Goal: Register for event/course

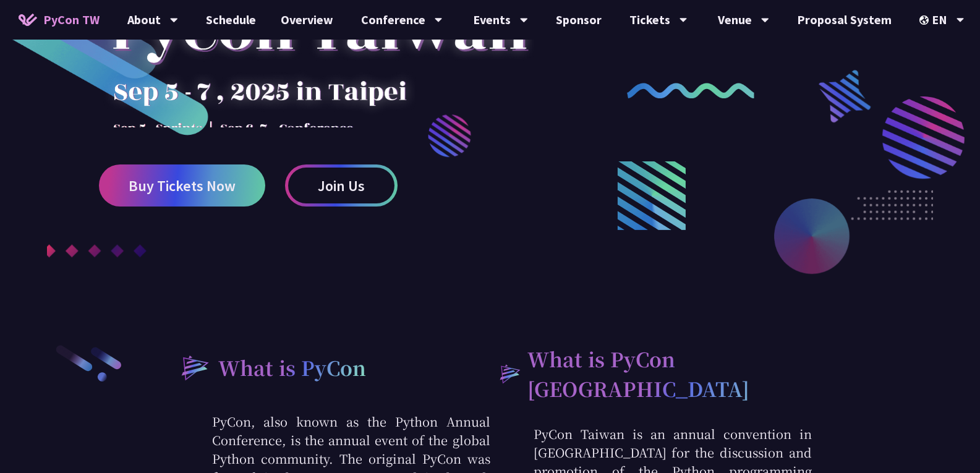
scroll to position [206, 0]
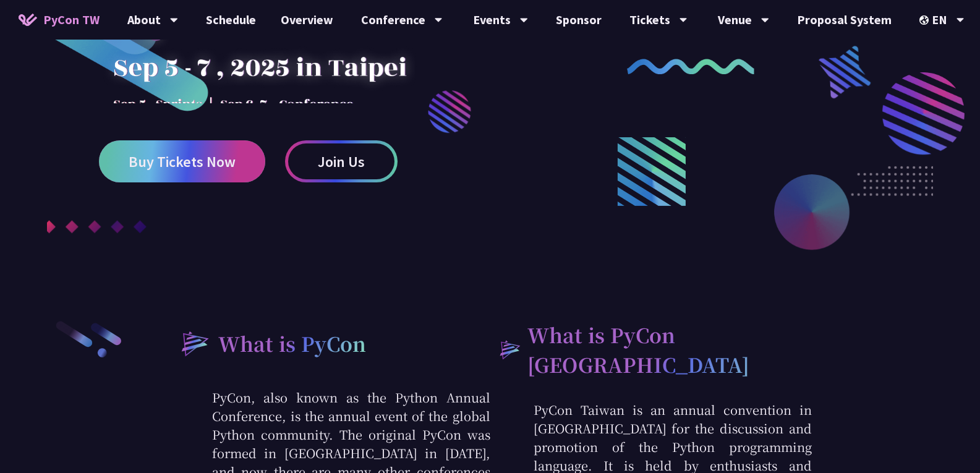
click at [239, 182] on link "Buy Tickets Now" at bounding box center [182, 161] width 166 height 42
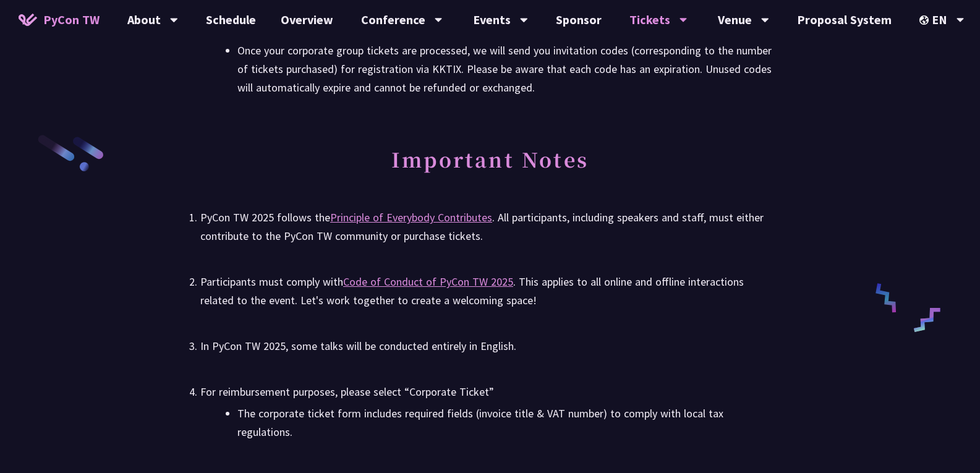
scroll to position [1958, 0]
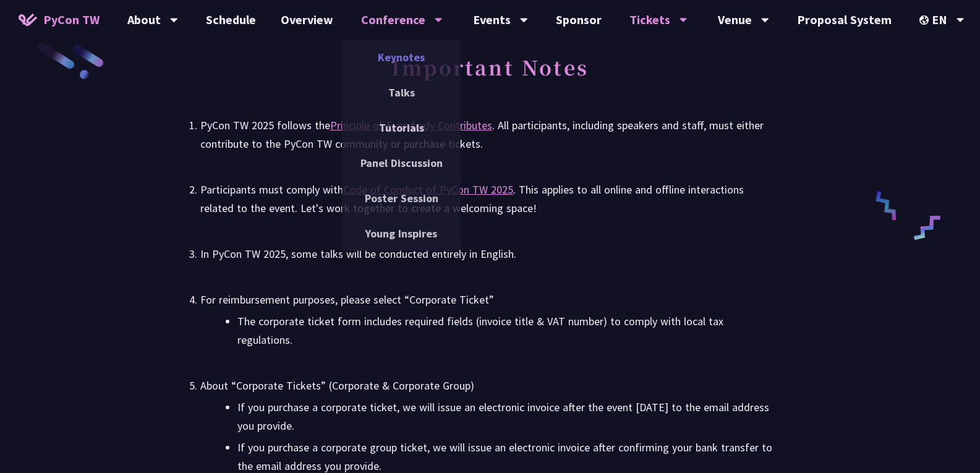
click at [418, 53] on link "Keynotes" at bounding box center [401, 57] width 119 height 29
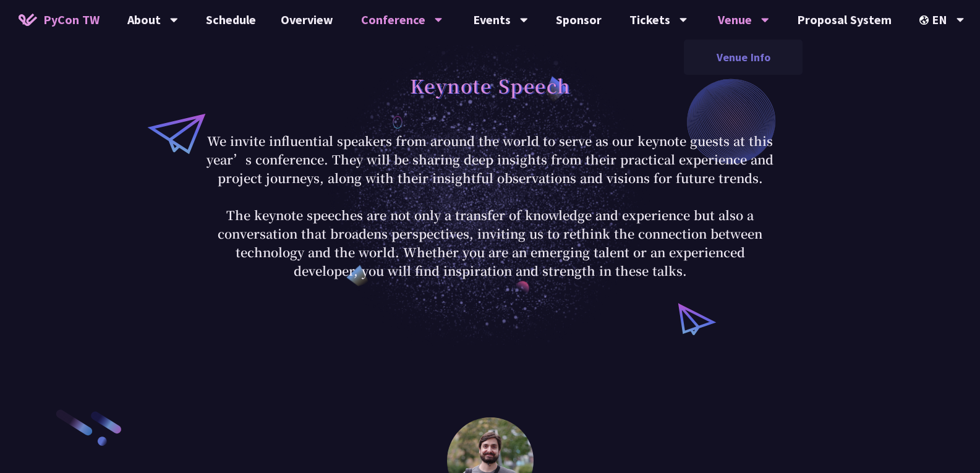
click at [733, 54] on link "Venue Info" at bounding box center [743, 57] width 119 height 29
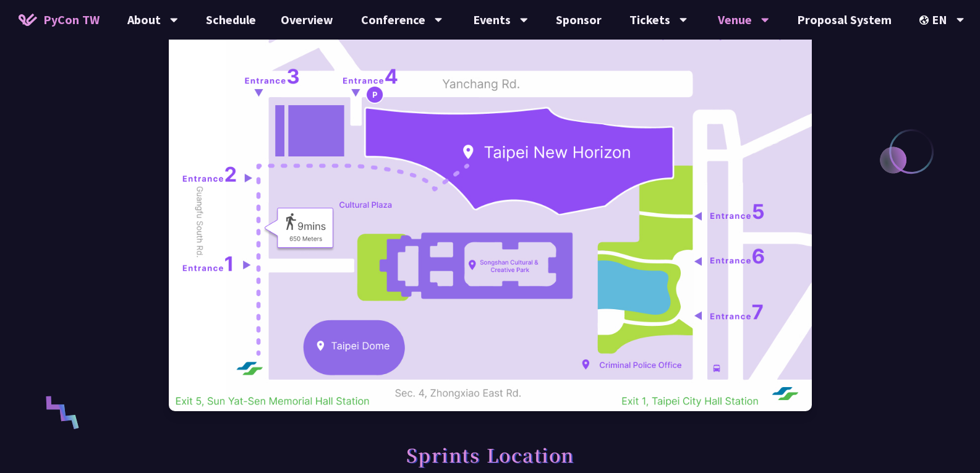
scroll to position [206, 0]
